Goal: Obtain resource: Download file/media

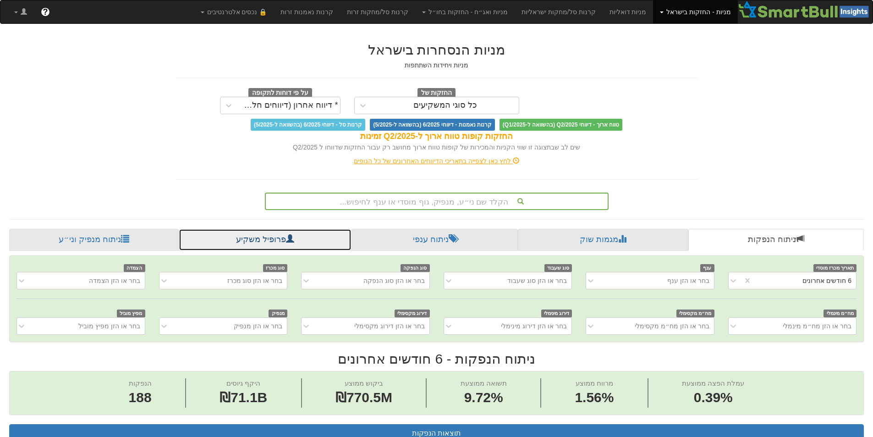
click at [238, 236] on link "פרופיל משקיע" at bounding box center [265, 240] width 172 height 22
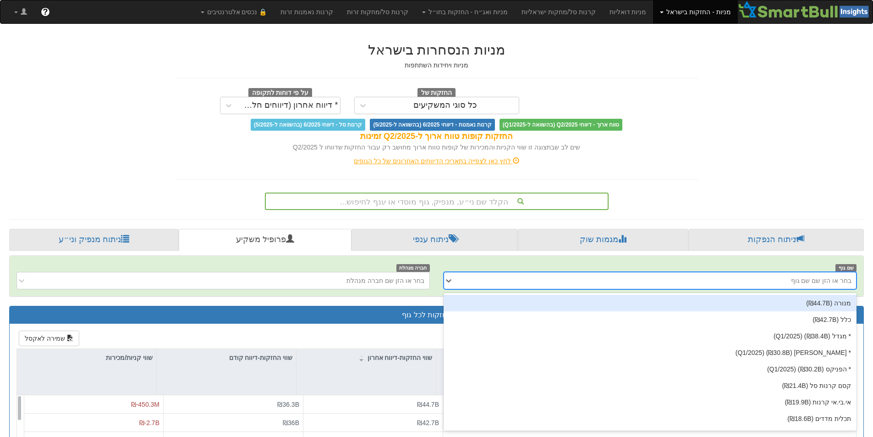
click at [757, 278] on div "בחר או הזן שם שם גוף" at bounding box center [658, 280] width 398 height 15
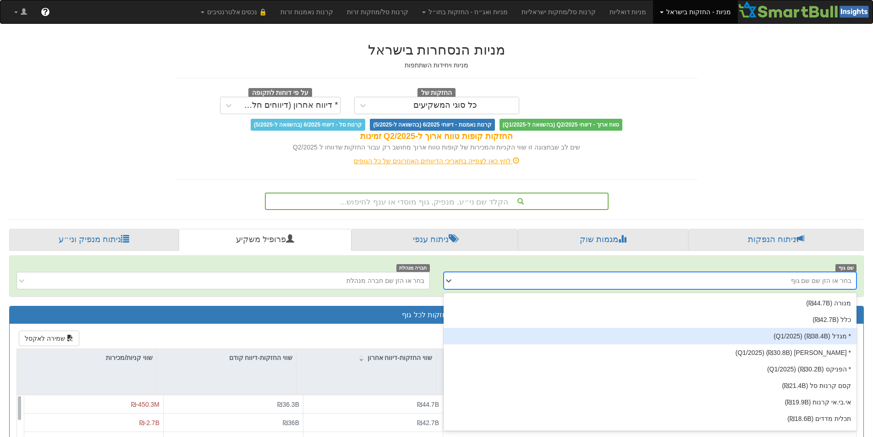
click at [815, 340] on div "* מגדל (₪38.4B) (Q1/2025)" at bounding box center [651, 336] width 414 height 17
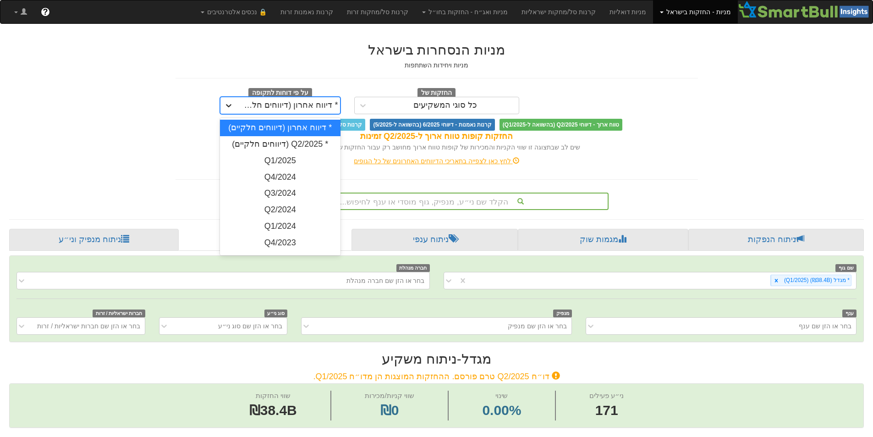
click at [234, 107] on div at bounding box center [229, 105] width 17 height 17
click at [249, 157] on div "Q1/2025" at bounding box center [280, 161] width 121 height 17
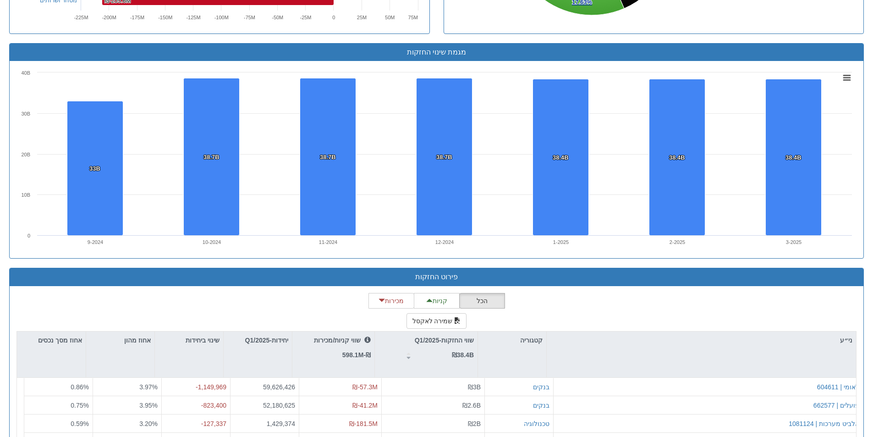
scroll to position [596, 0]
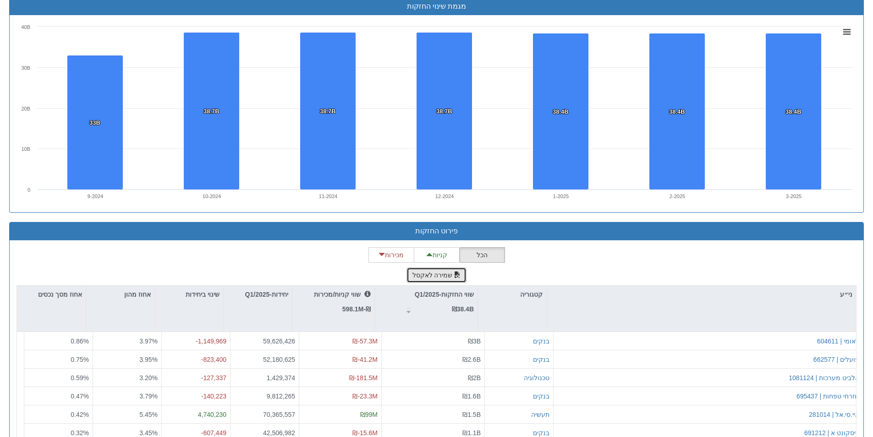
click at [426, 275] on button "שמירה לאקסל" at bounding box center [437, 275] width 61 height 16
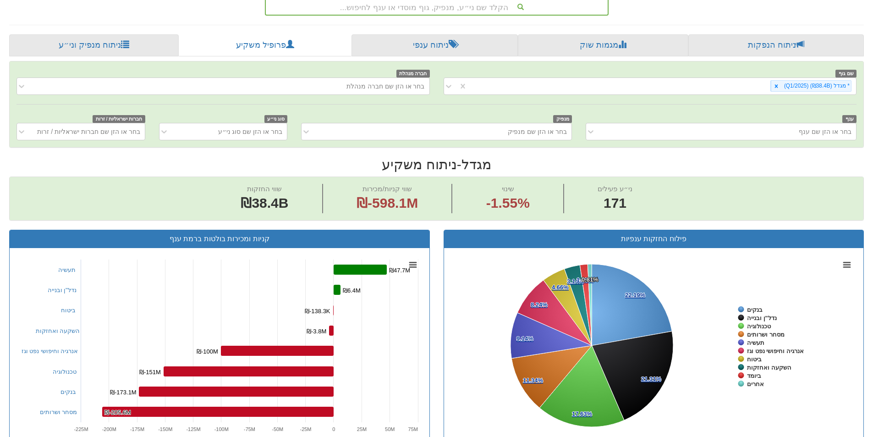
scroll to position [138, 0]
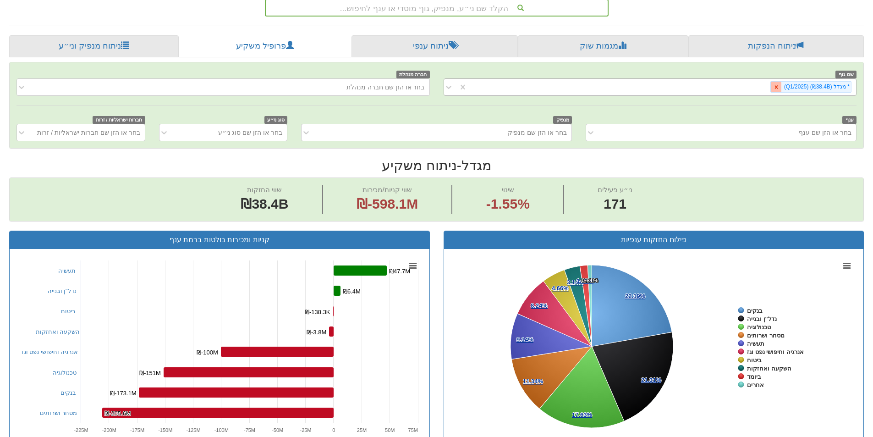
click at [778, 85] on icon at bounding box center [777, 87] width 6 height 6
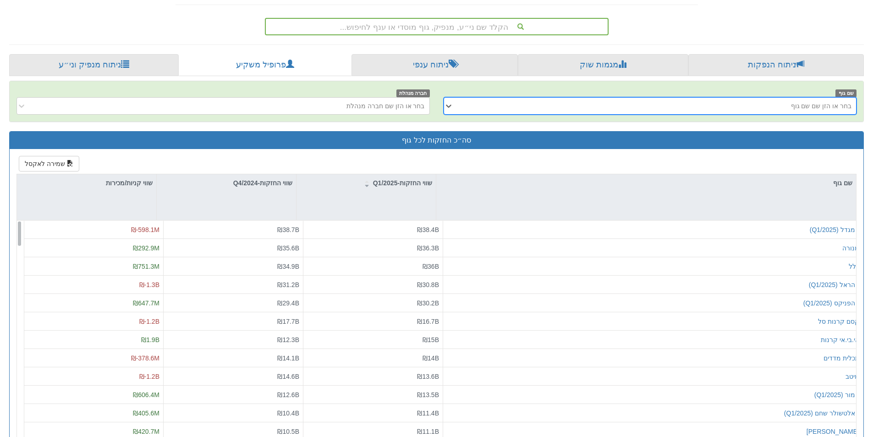
scroll to position [104, 0]
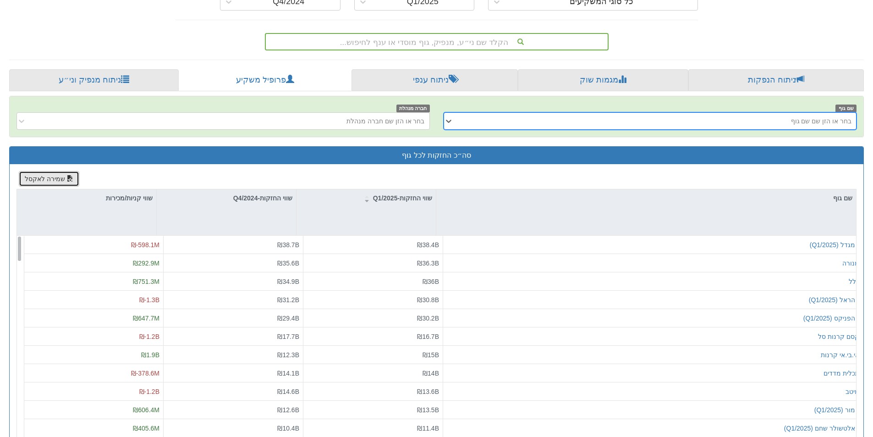
click at [39, 177] on button "שמירה לאקסל" at bounding box center [49, 179] width 61 height 16
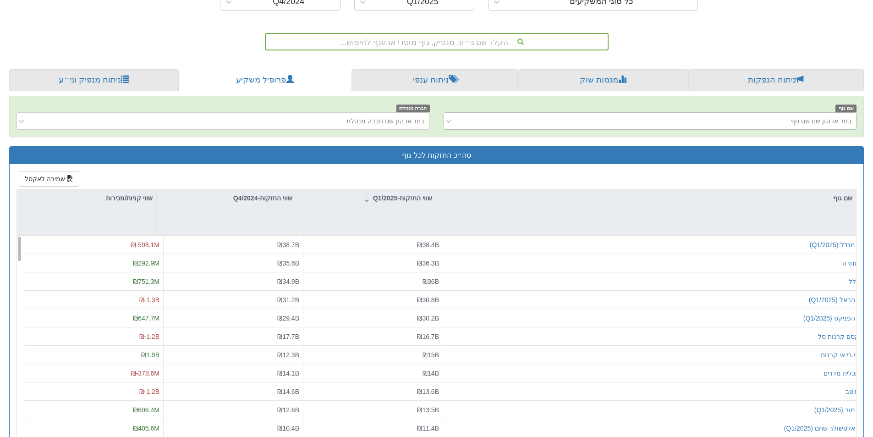
click at [714, 39] on div "מניות הנסחרות בישראל מניות ויחידות השתתפות החזקות של כל סוגי המשקיעים על פי דוח…" at bounding box center [436, 204] width 869 height 551
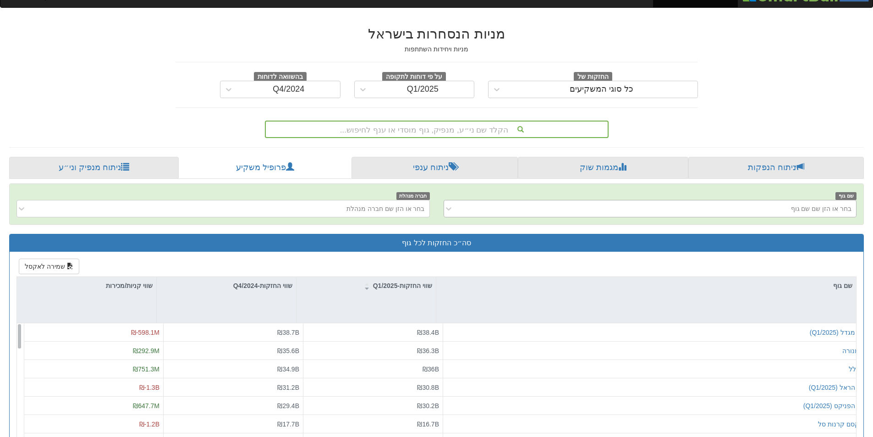
scroll to position [0, 0]
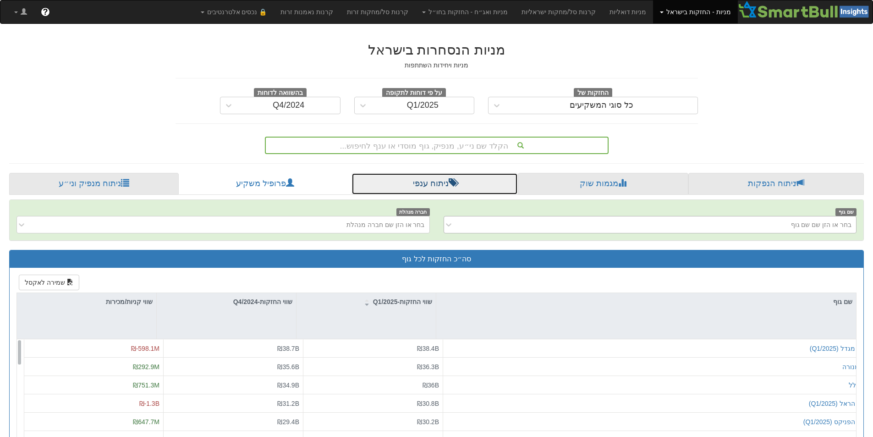
click at [437, 182] on link "ניתוח ענפי" at bounding box center [435, 184] width 166 height 22
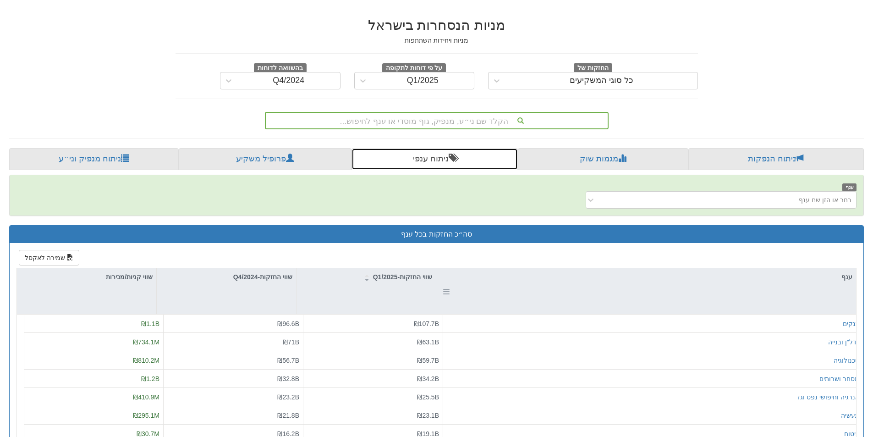
scroll to position [46, 0]
